Goal: Task Accomplishment & Management: Manage account settings

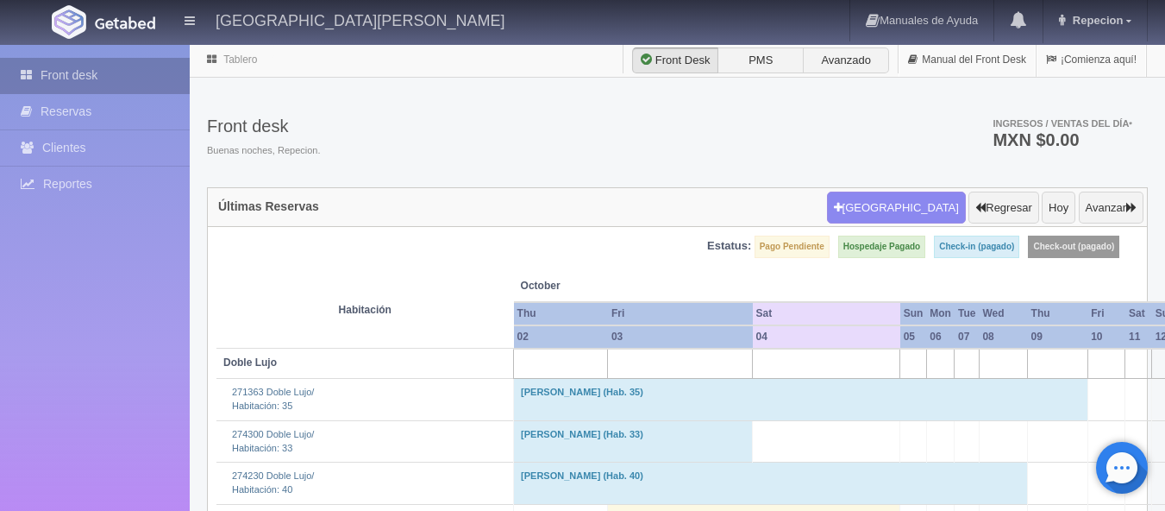
click at [69, 72] on link "Front desk" at bounding box center [95, 75] width 190 height 35
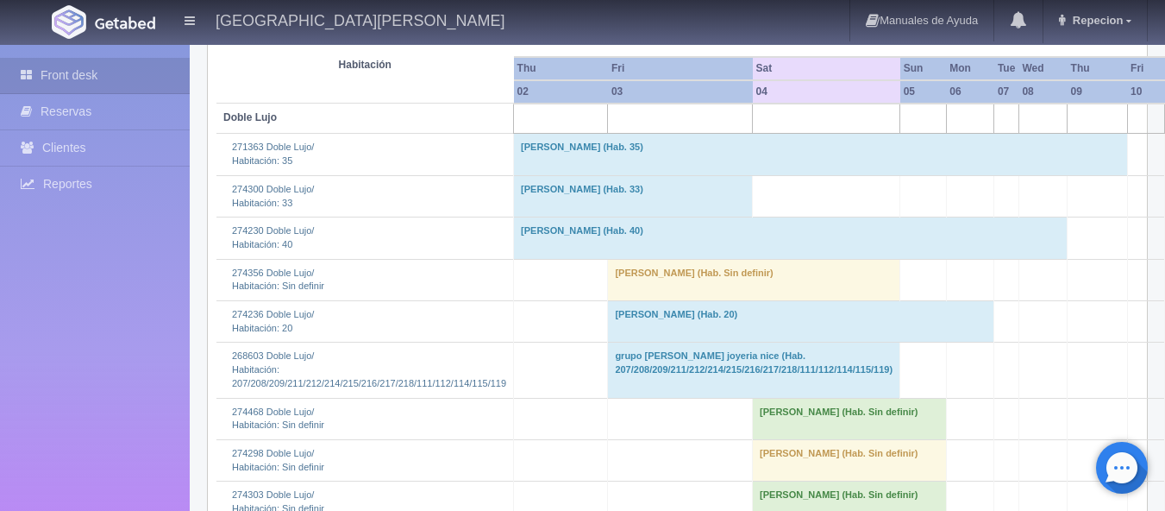
scroll to position [345, 0]
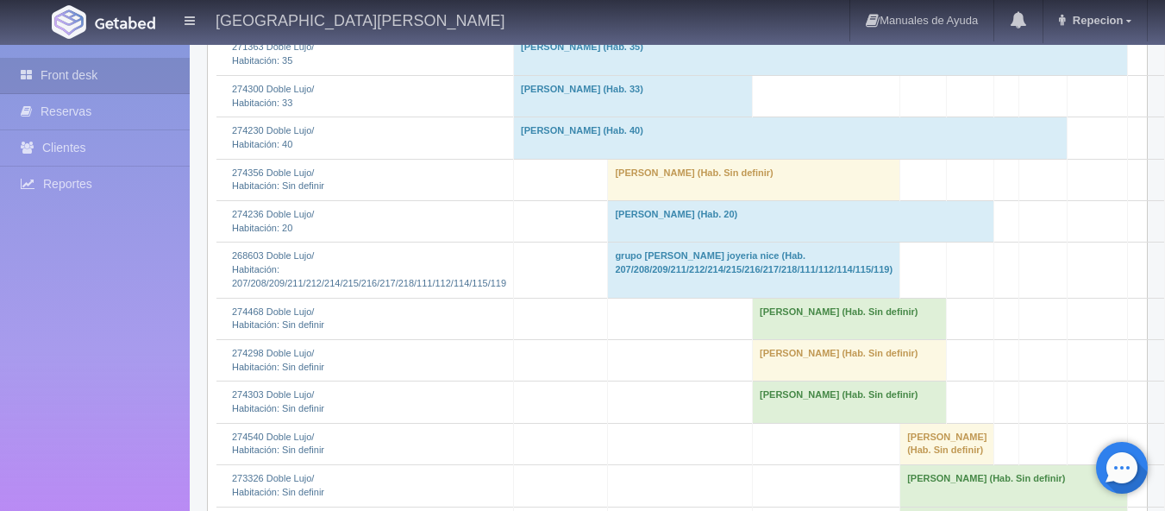
click at [643, 185] on td "Andrea Velasco (Hab. Sin definir)" at bounding box center [754, 179] width 292 height 41
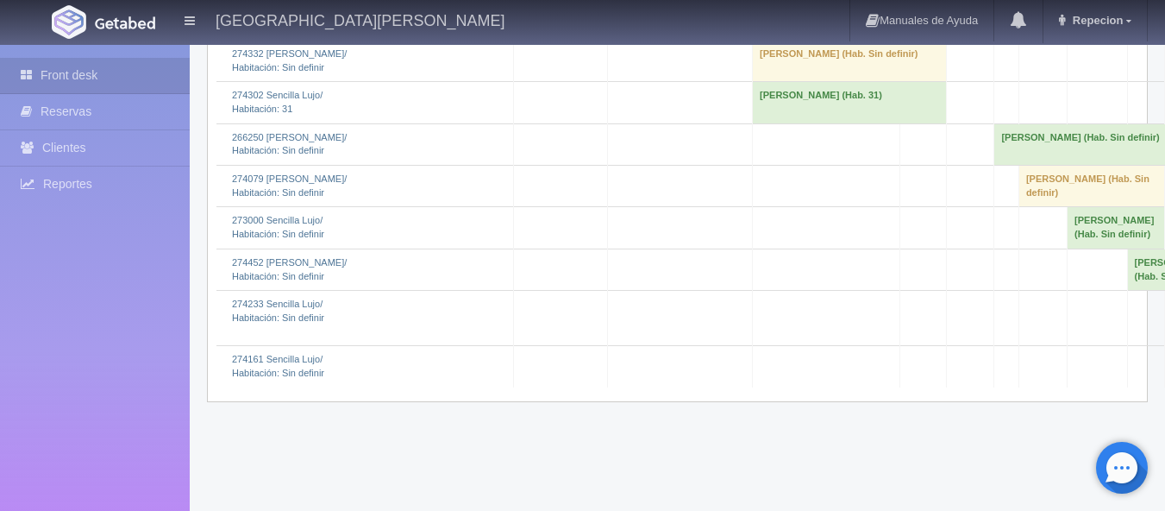
scroll to position [2501, 0]
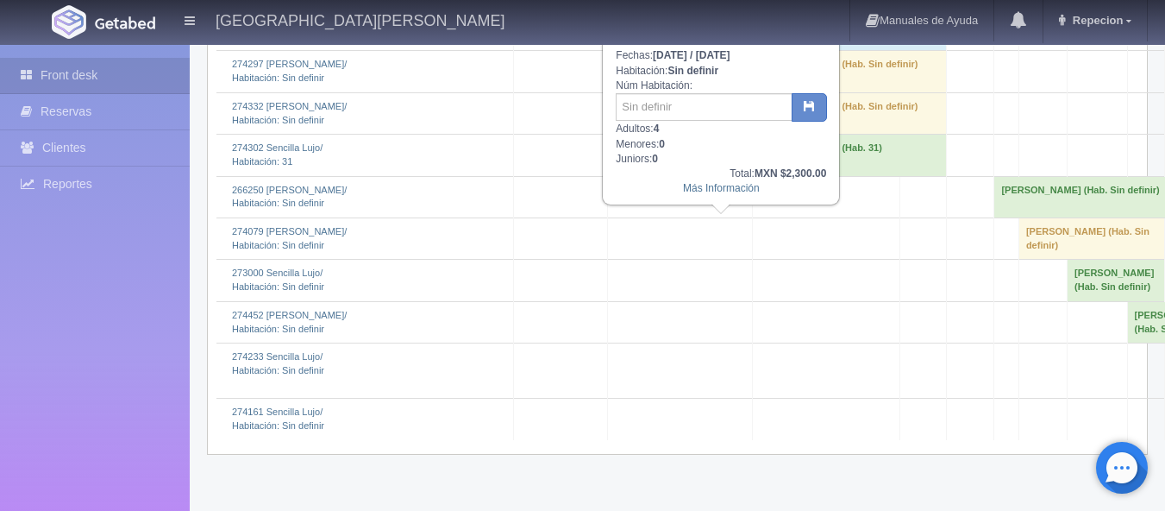
scroll to position [2415, 0]
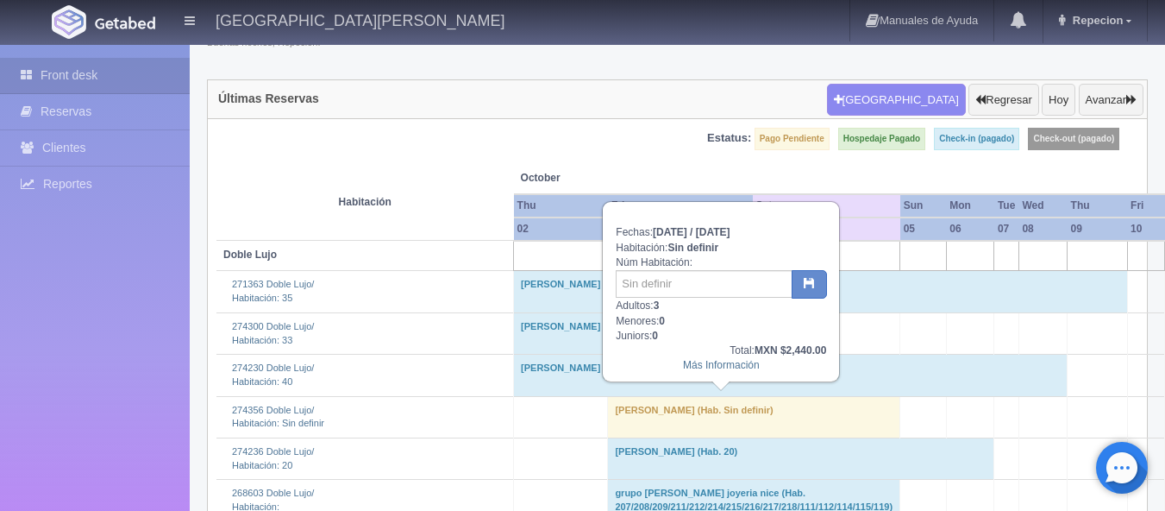
scroll to position [86, 0]
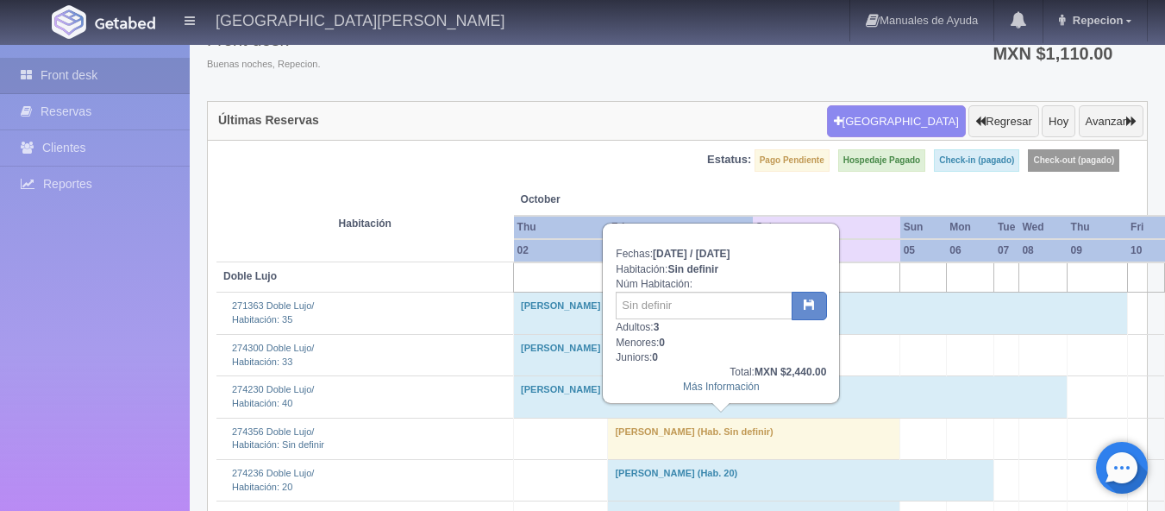
click at [630, 440] on td "Andrea Velasco (Hab. Sin definir)" at bounding box center [754, 437] width 292 height 41
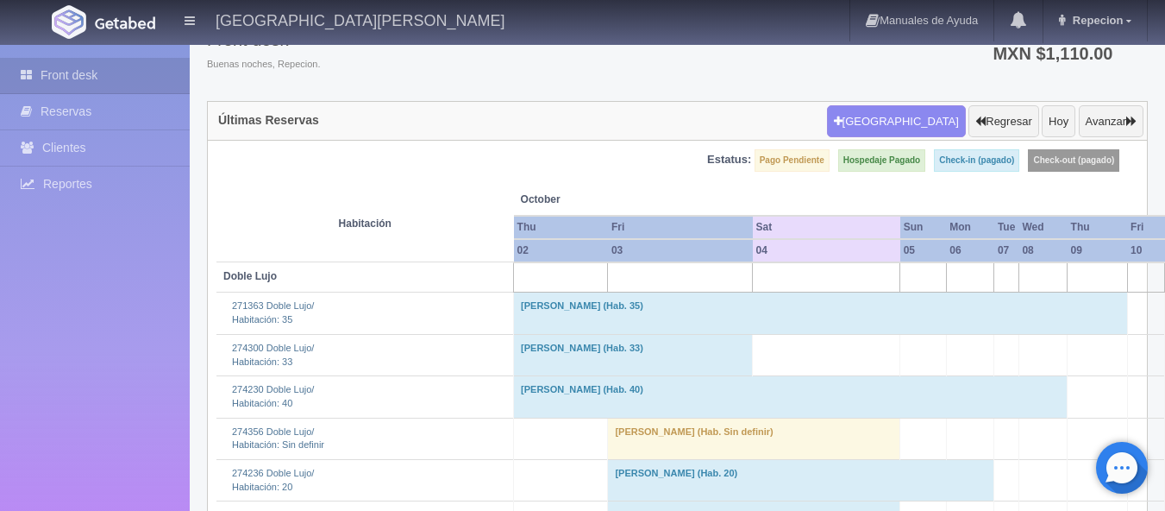
click at [612, 444] on td "Andrea Velasco (Hab. Sin definir)" at bounding box center [754, 437] width 292 height 41
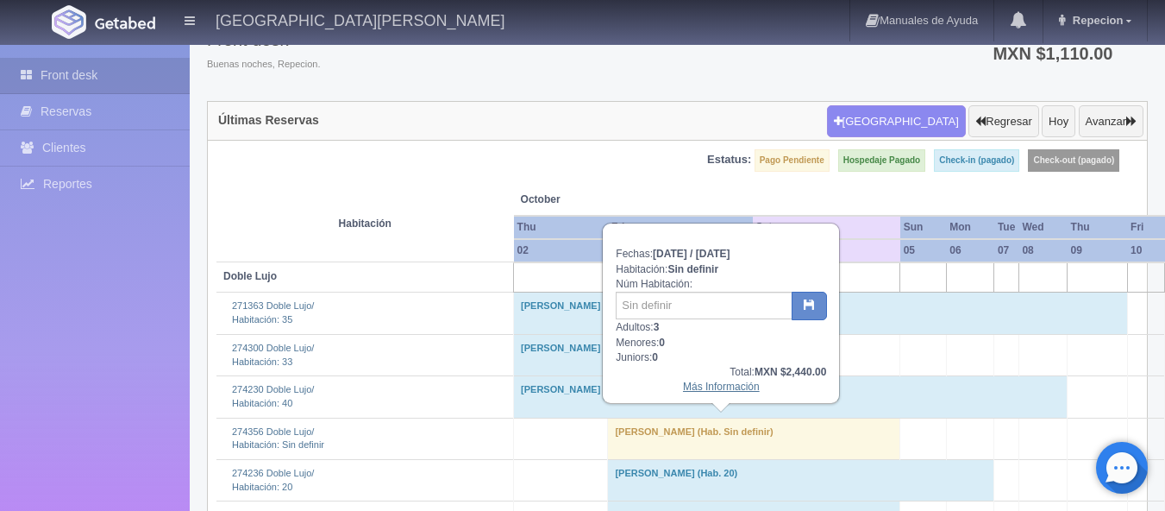
click at [712, 386] on link "Más Información" at bounding box center [721, 386] width 77 height 12
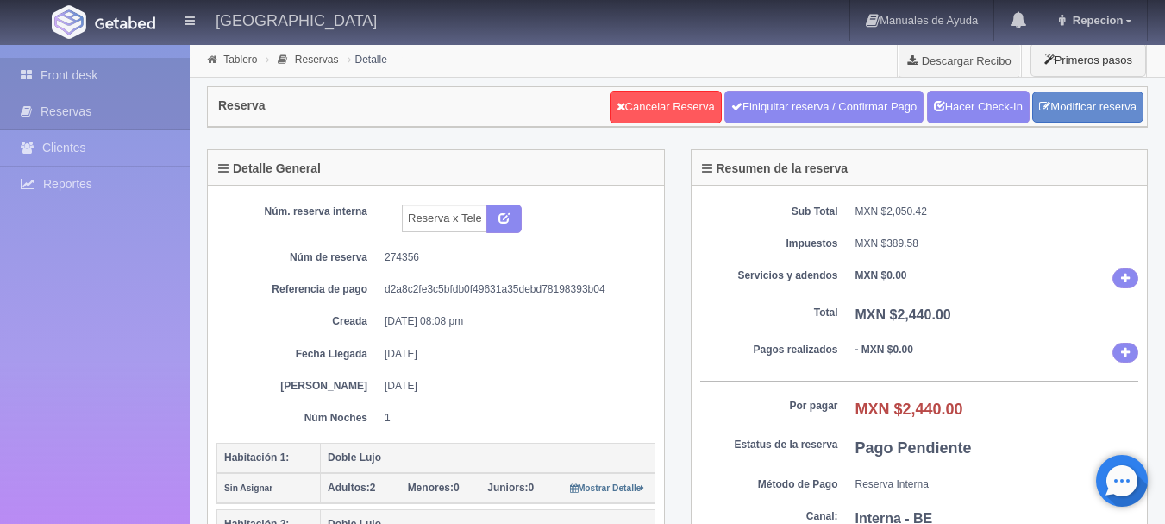
click at [64, 75] on link "Front desk" at bounding box center [95, 75] width 190 height 35
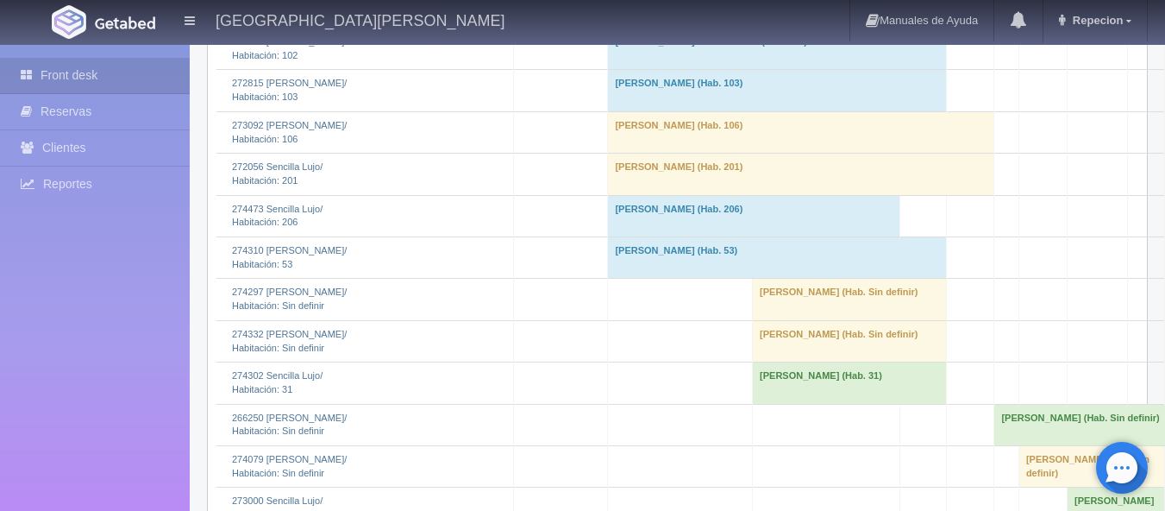
scroll to position [2415, 0]
